Goal: Find specific page/section: Find specific page/section

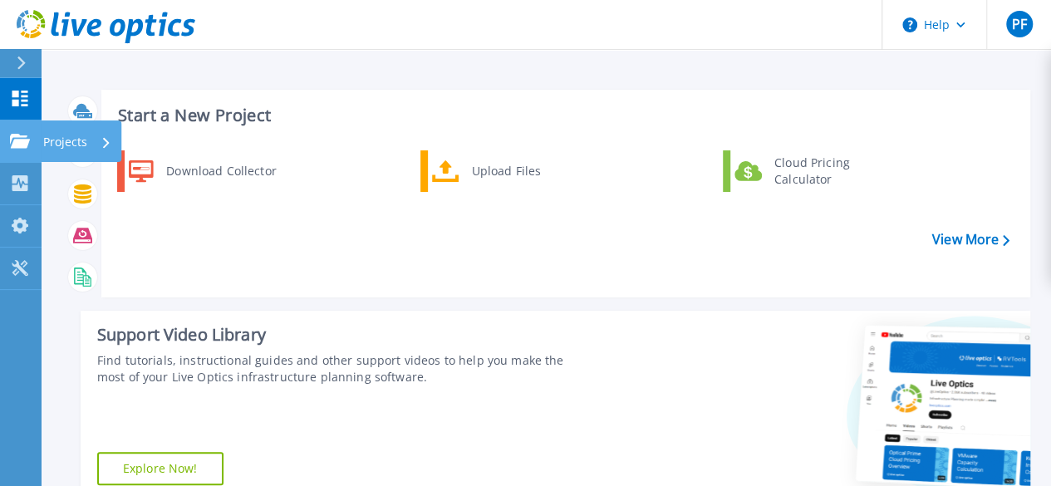
click at [23, 140] on icon at bounding box center [20, 141] width 20 height 14
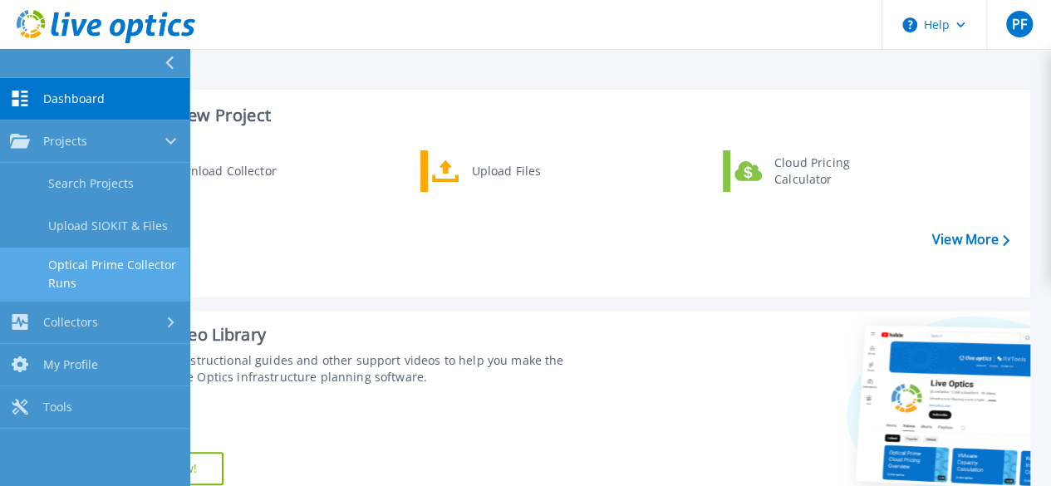
click at [91, 277] on link "Optical Prime Collector Runs" at bounding box center [94, 274] width 189 height 53
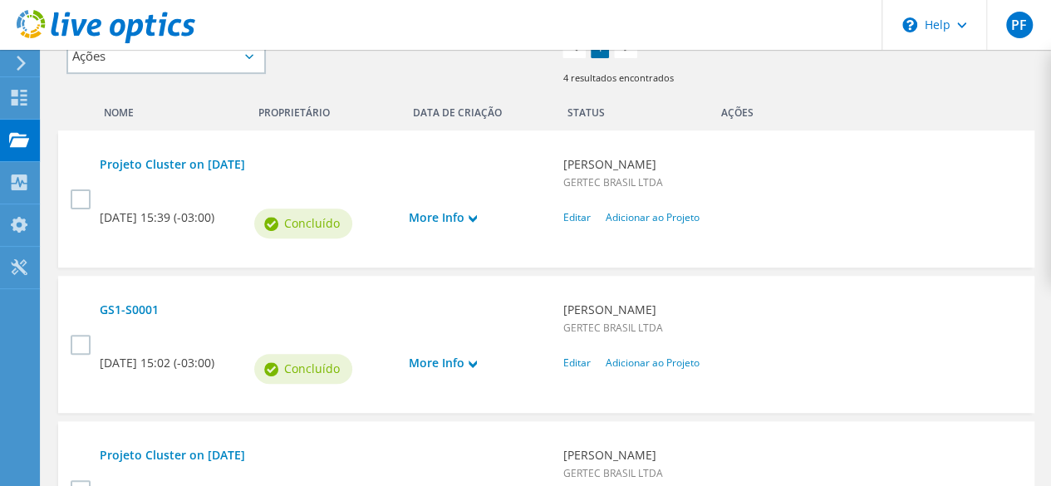
scroll to position [499, 0]
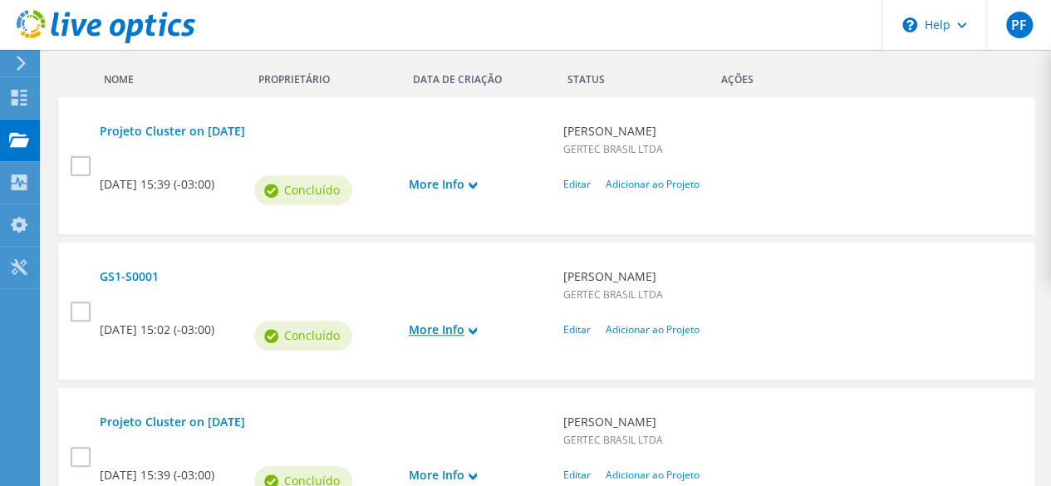
click at [459, 321] on link "More Info" at bounding box center [478, 330] width 138 height 18
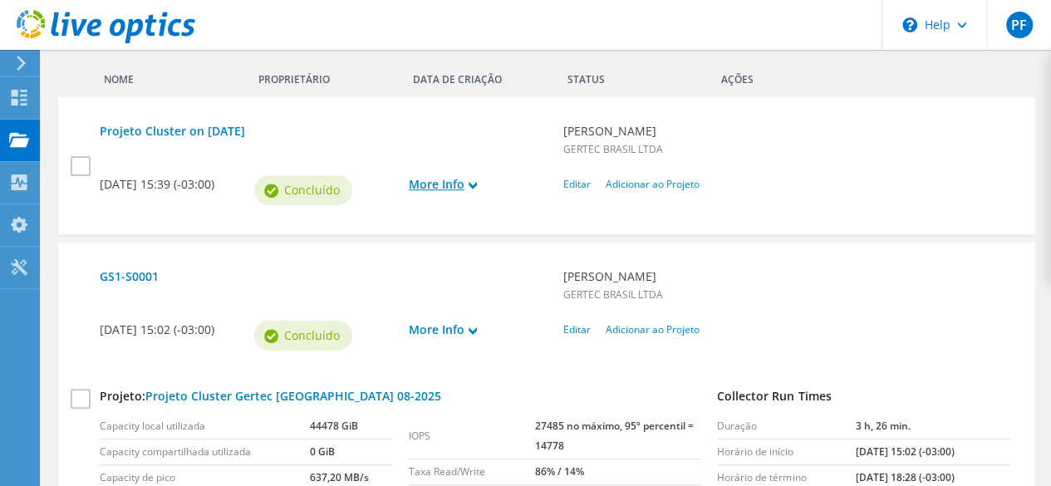
click at [423, 175] on link "More Info" at bounding box center [478, 184] width 138 height 18
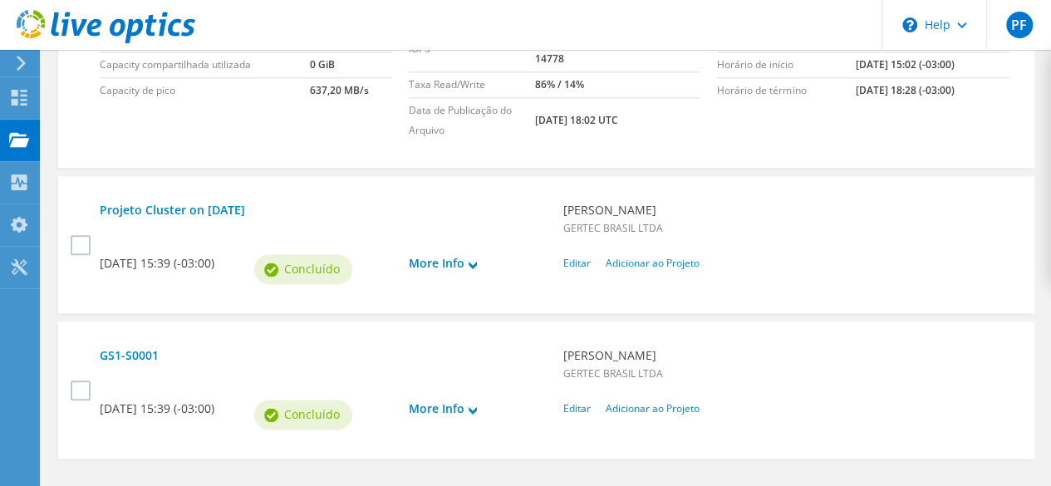
scroll to position [1080, 0]
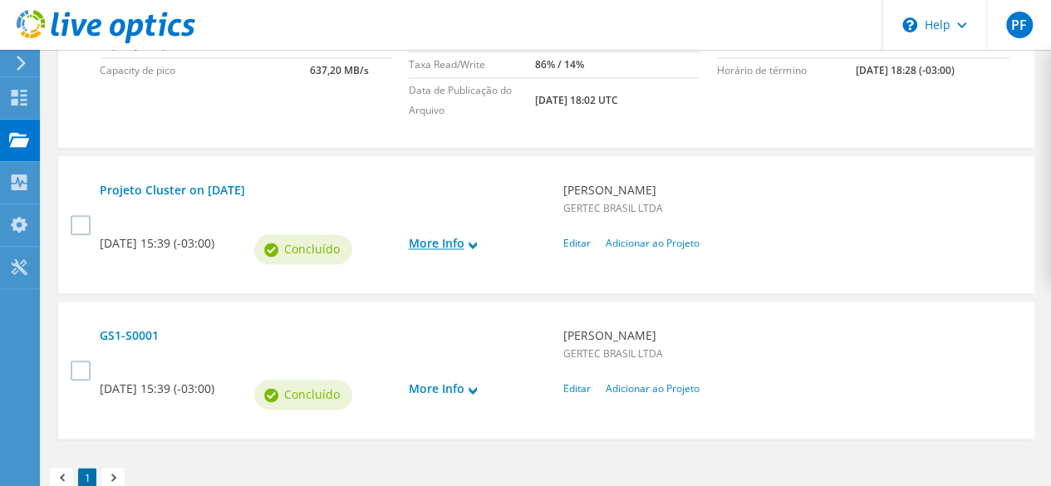
click at [430, 235] on link "More Info" at bounding box center [478, 243] width 138 height 18
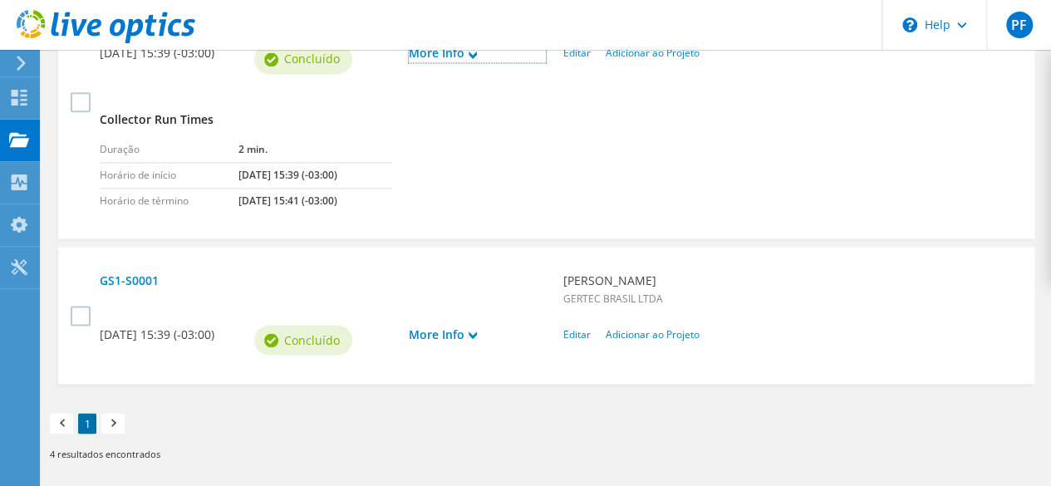
scroll to position [1287, 0]
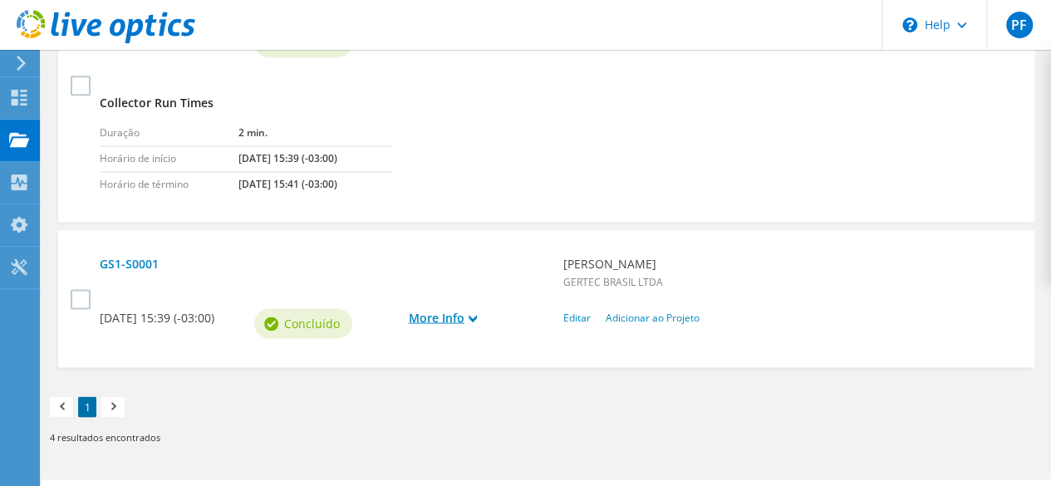
click at [425, 313] on link "More Info" at bounding box center [478, 317] width 138 height 18
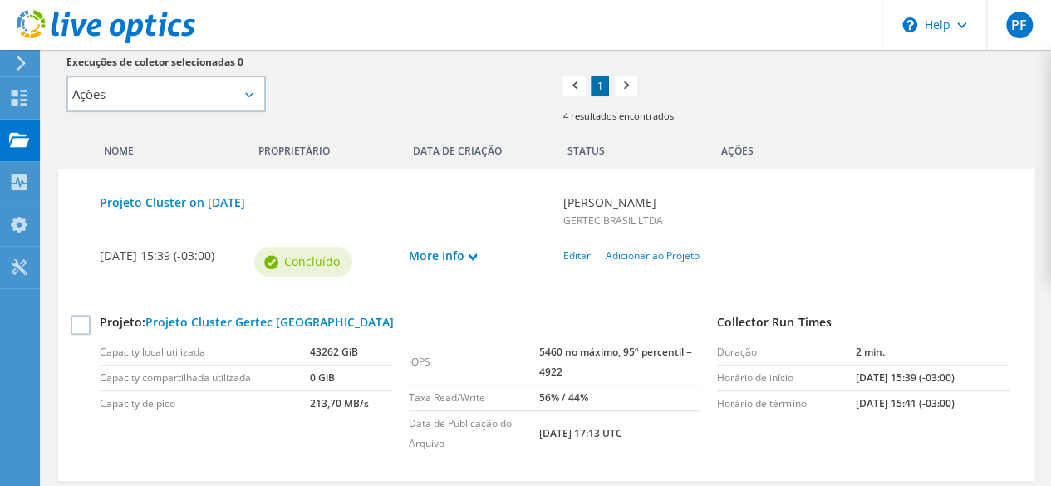
scroll to position [425, 0]
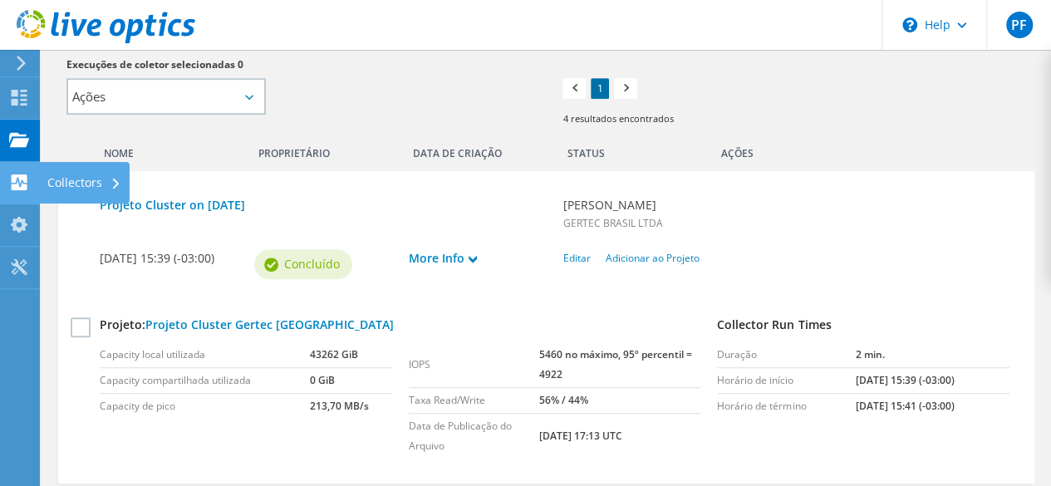
click at [22, 182] on icon at bounding box center [19, 182] width 20 height 16
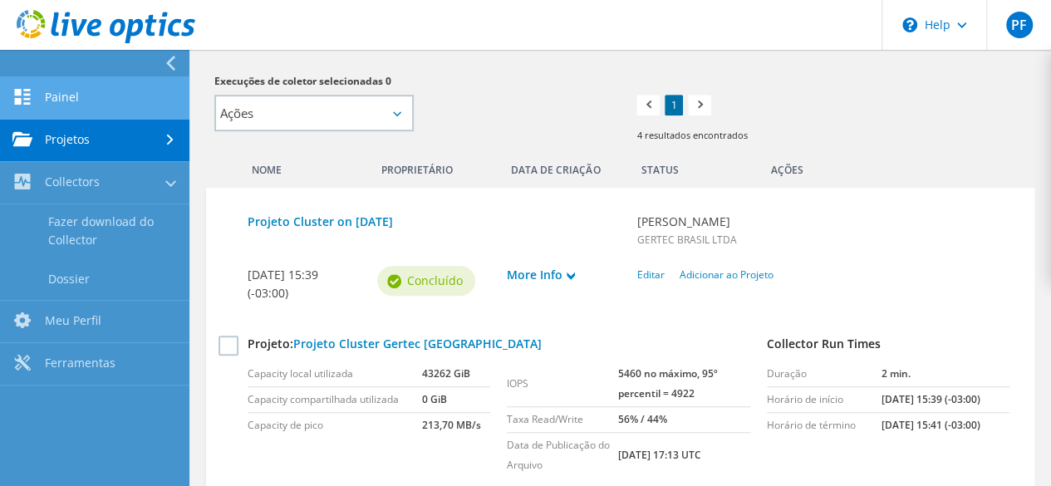
click at [93, 96] on link "Painel" at bounding box center [94, 98] width 189 height 42
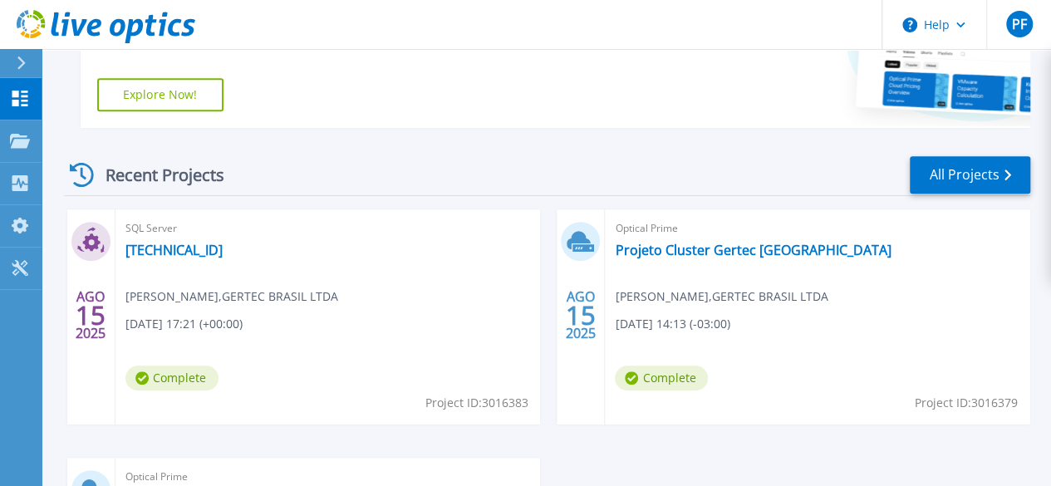
scroll to position [409, 0]
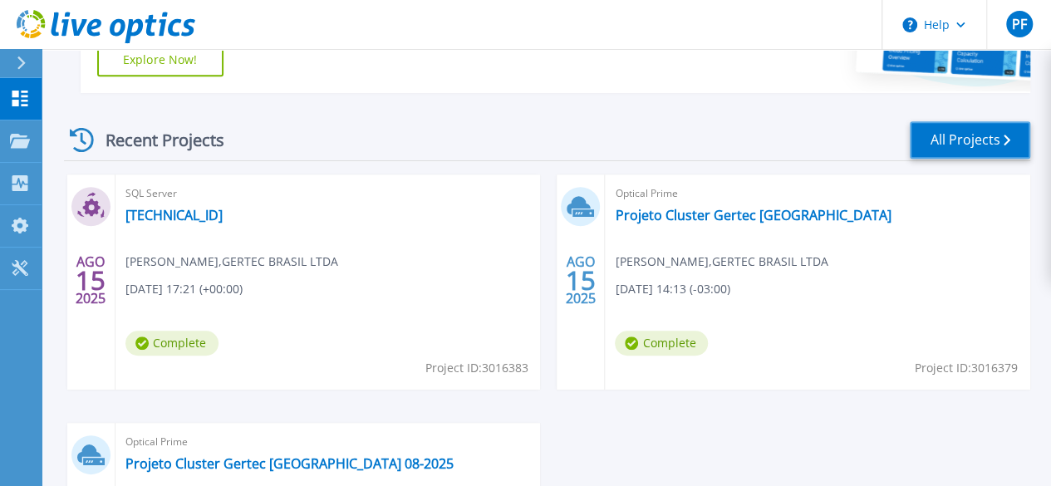
click at [963, 127] on link "All Projects" at bounding box center [970, 139] width 120 height 37
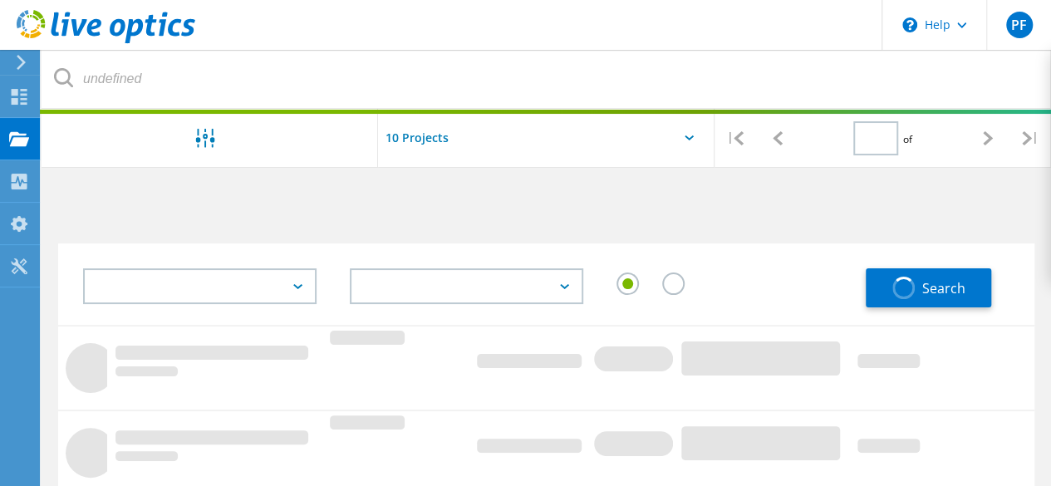
type input "1"
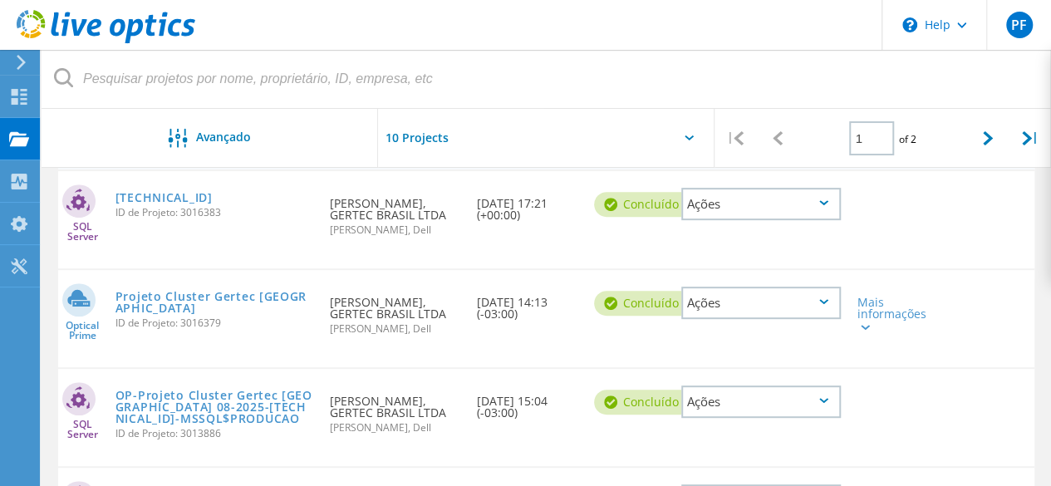
scroll to position [249, 0]
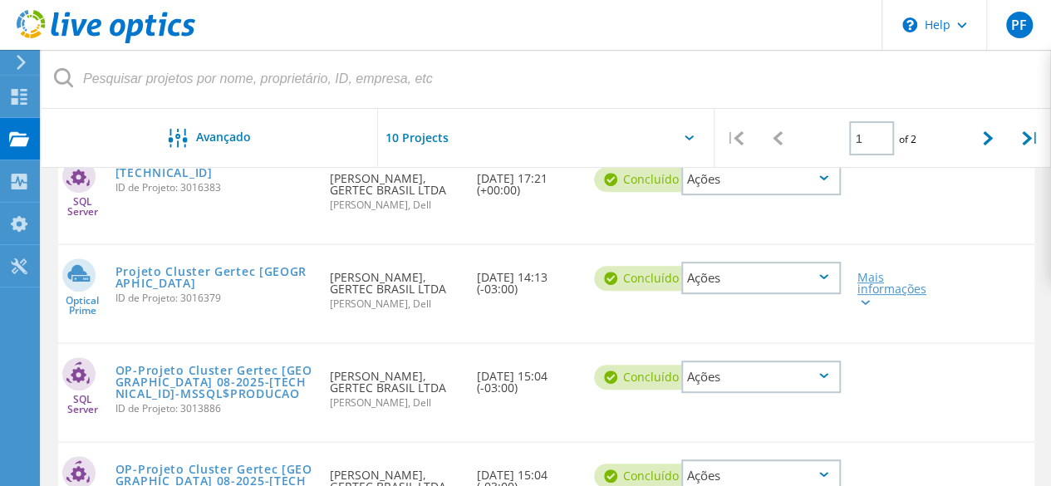
click at [879, 295] on div "Mais informações" at bounding box center [888, 289] width 61 height 35
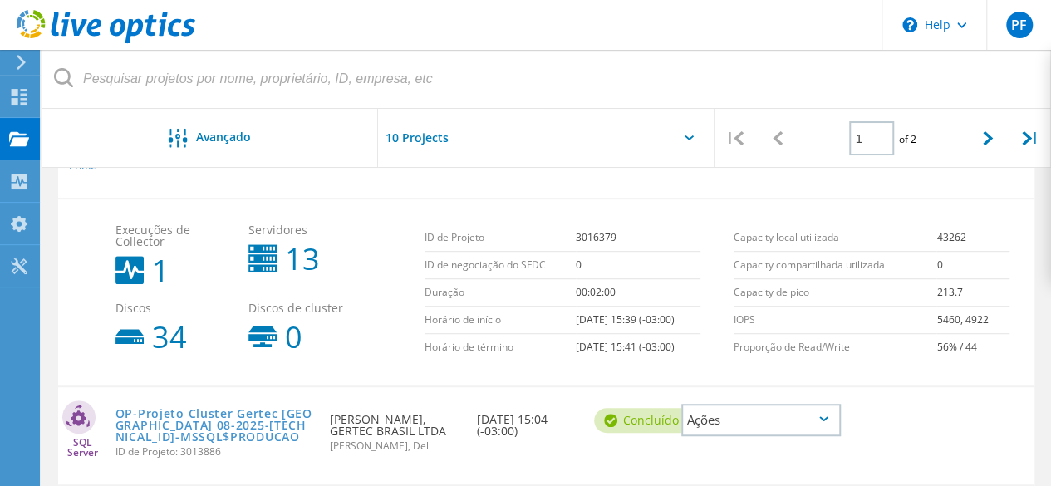
scroll to position [415, 0]
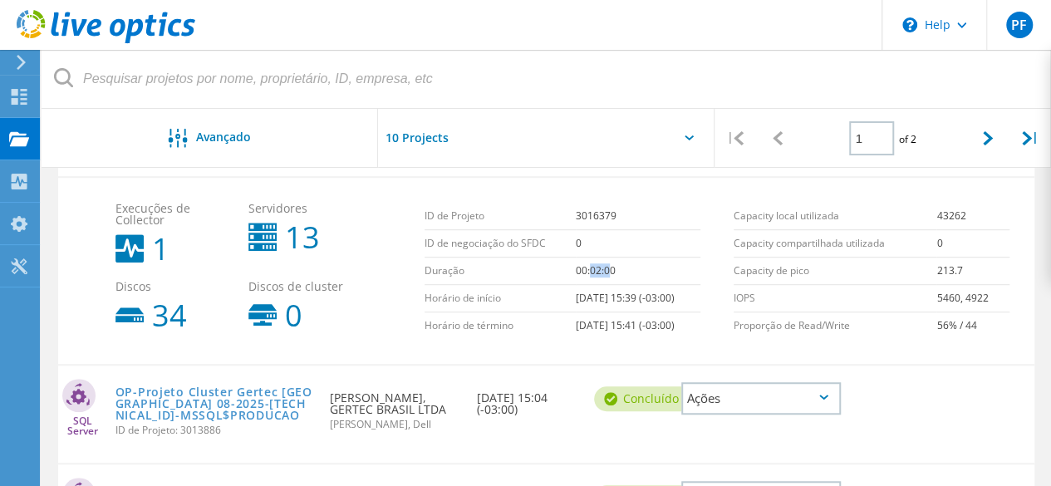
drag, startPoint x: 575, startPoint y: 270, endPoint x: 596, endPoint y: 268, distance: 20.8
click at [596, 268] on td "00:02:00" at bounding box center [638, 271] width 125 height 27
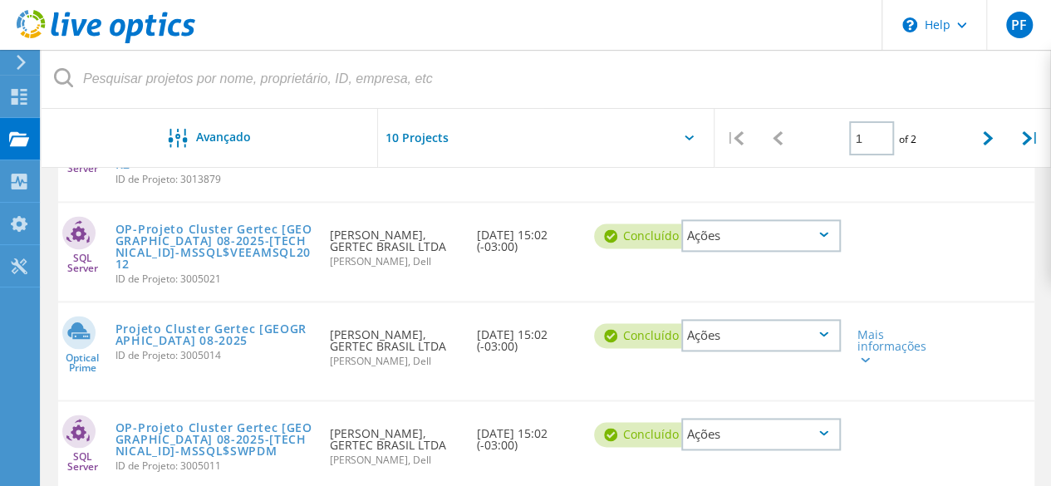
scroll to position [997, 0]
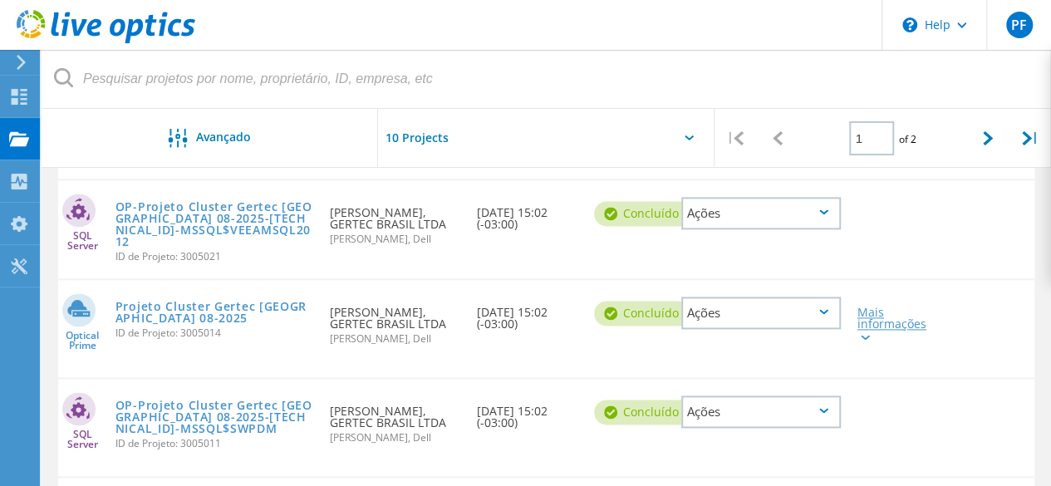
click at [872, 322] on div "Mais informações" at bounding box center [888, 324] width 61 height 35
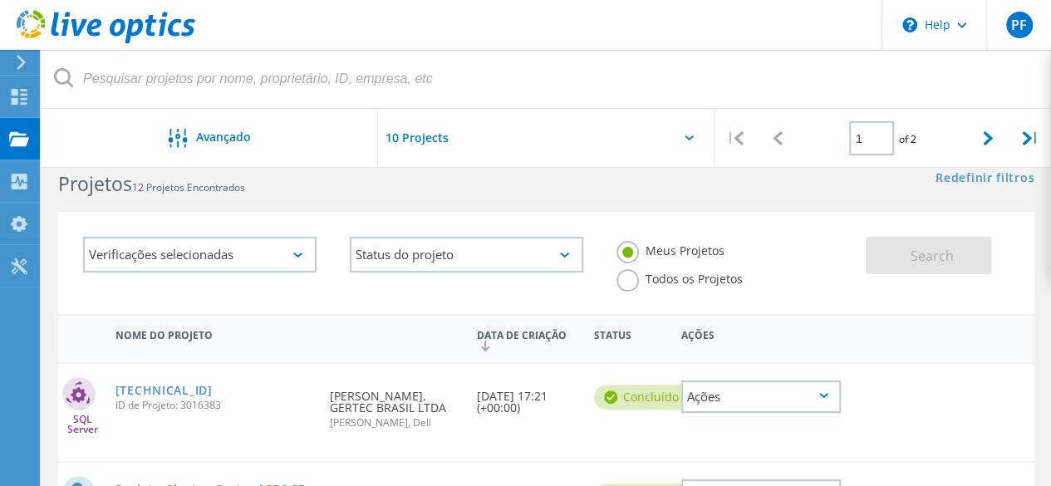
scroll to position [0, 0]
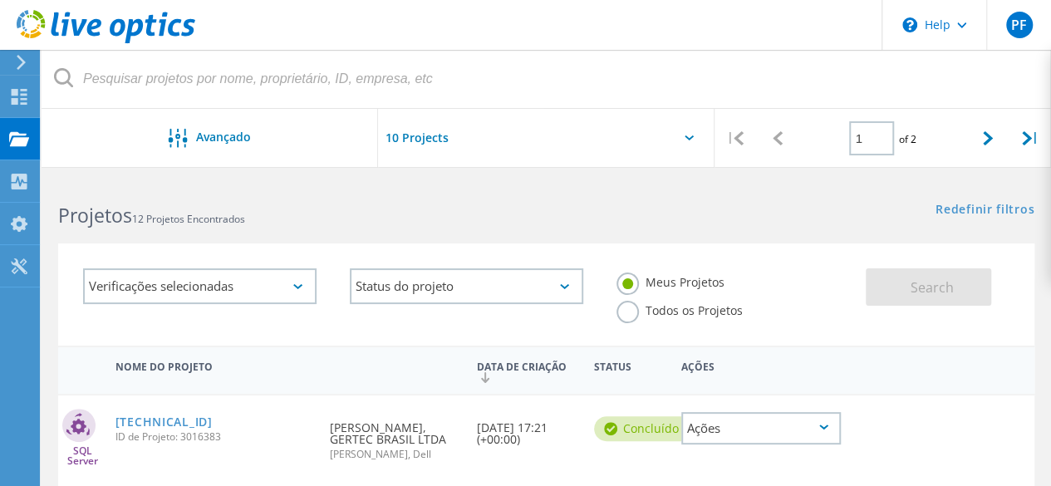
click at [618, 307] on label "Todos os Projetos" at bounding box center [680, 309] width 126 height 16
click at [0, 0] on input "Todos os Projetos" at bounding box center [0, 0] width 0 height 0
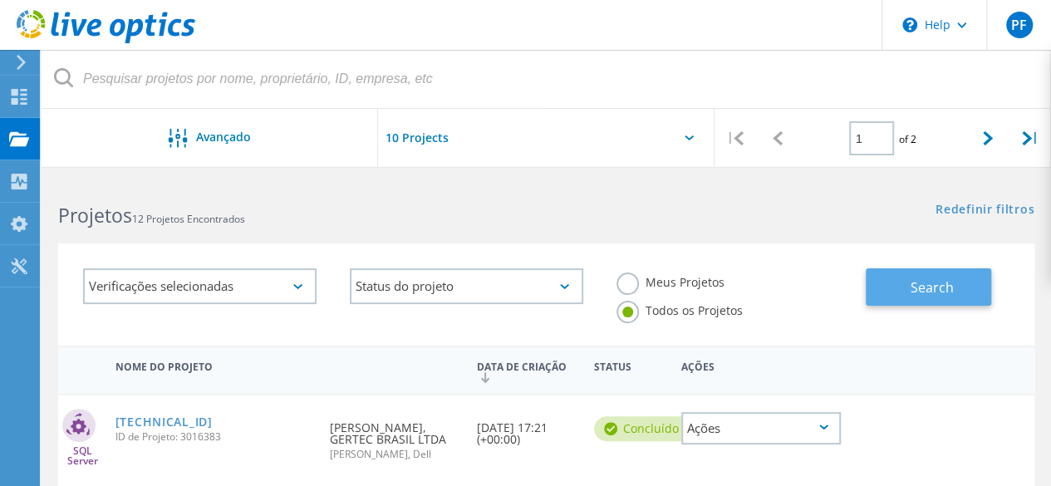
click at [923, 288] on span "Search" at bounding box center [932, 287] width 43 height 18
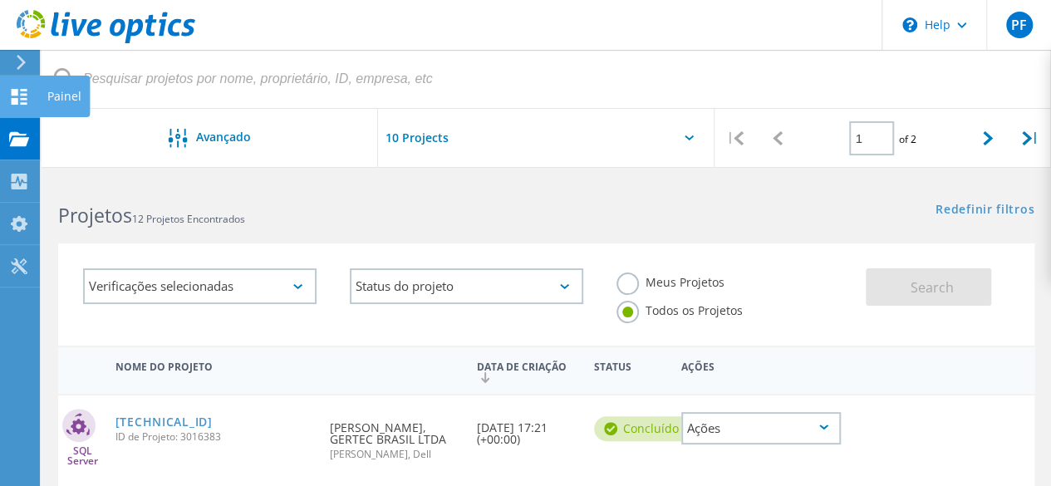
click at [22, 92] on icon at bounding box center [19, 97] width 20 height 16
